Goal: Task Accomplishment & Management: Complete application form

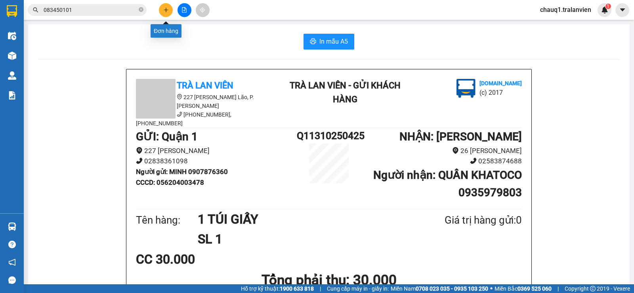
click at [161, 9] on button at bounding box center [166, 10] width 14 height 14
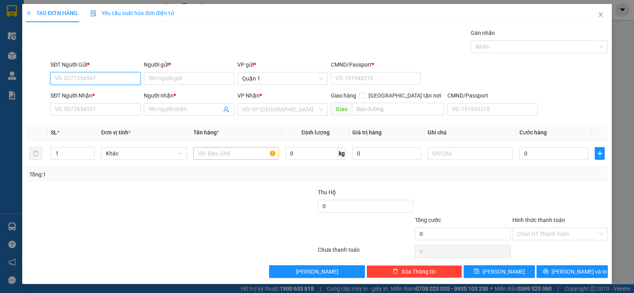
click at [80, 81] on input "SĐT Người Gửi *" at bounding box center [95, 78] width 90 height 13
type input "0938838370"
click at [171, 78] on input "Người gửi *" at bounding box center [189, 78] width 90 height 13
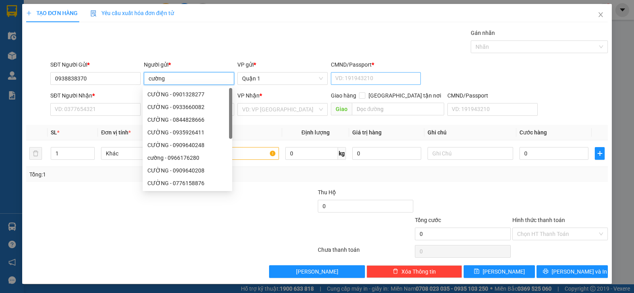
type input "cường"
click at [336, 80] on input "CMND/Passport *" at bounding box center [376, 78] width 90 height 13
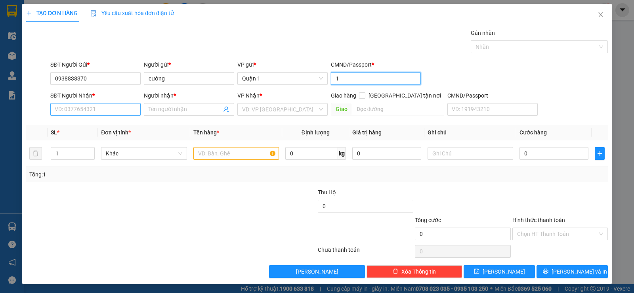
type input "1"
click at [99, 107] on input "SĐT Người Nhận *" at bounding box center [95, 109] width 90 height 13
type input "0938838370"
click at [164, 109] on input "Người nhận *" at bounding box center [185, 109] width 73 height 9
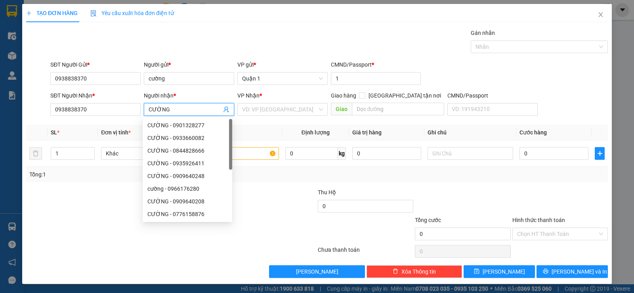
type input "CƯỜNG"
click at [232, 103] on div "Người nhận * CƯỜNG" at bounding box center [189, 105] width 94 height 28
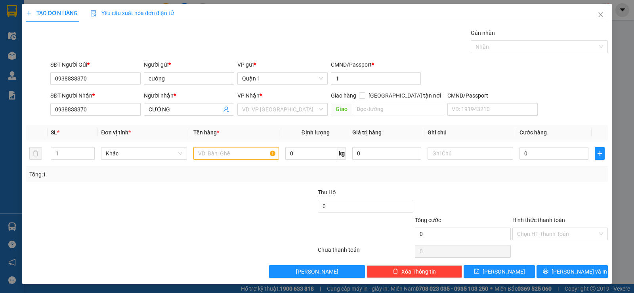
click at [239, 102] on div "VP Nhận *" at bounding box center [282, 97] width 90 height 12
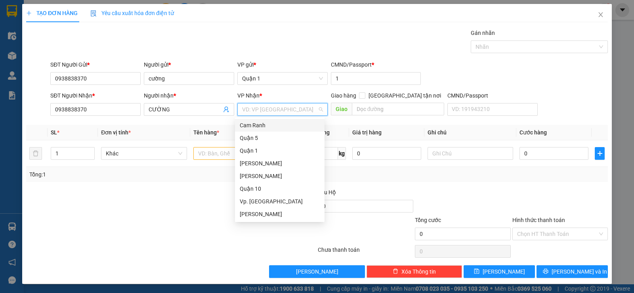
click at [255, 108] on input "search" at bounding box center [279, 109] width 75 height 12
click at [256, 161] on div "[PERSON_NAME]" at bounding box center [280, 163] width 80 height 9
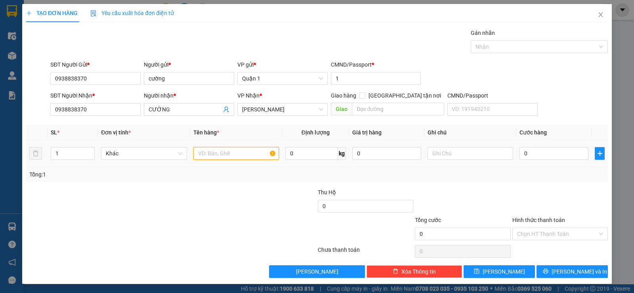
click at [225, 156] on input "text" at bounding box center [236, 153] width 86 height 13
type input "1 XE 54 T2-3439"
click at [543, 151] on input "0" at bounding box center [553, 153] width 69 height 13
type input "4"
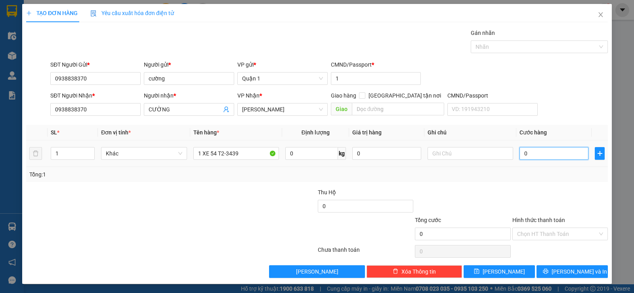
type input "4"
type input "45"
type input "450"
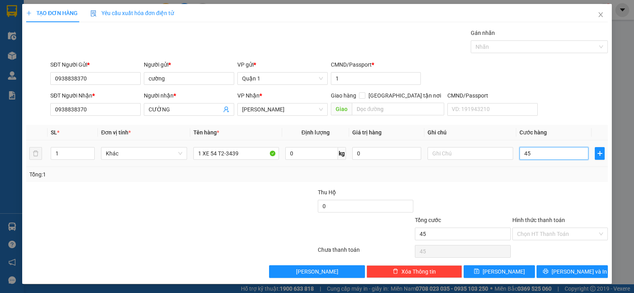
type input "450"
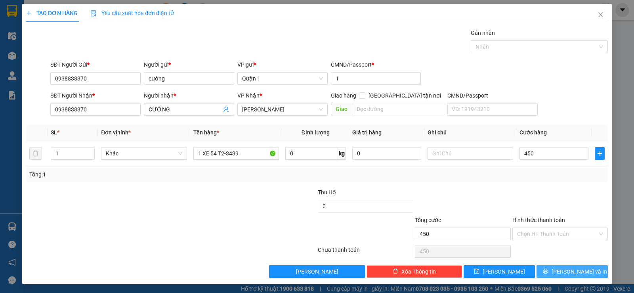
type input "450.000"
click at [563, 272] on span "[PERSON_NAME] và In" at bounding box center [579, 271] width 55 height 9
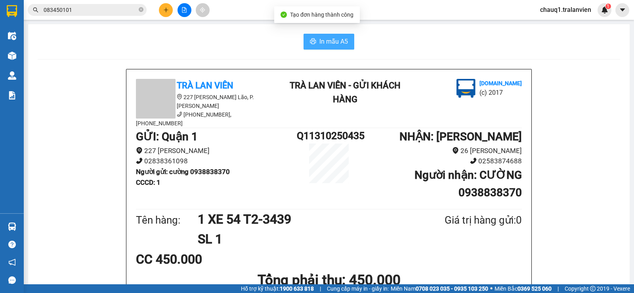
click at [319, 40] on span "In mẫu A5" at bounding box center [333, 41] width 29 height 10
